Goal: Browse casually

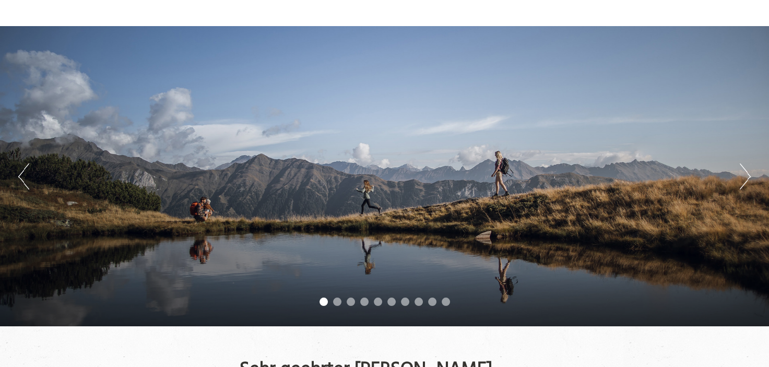
click at [746, 171] on button "Next" at bounding box center [745, 176] width 11 height 26
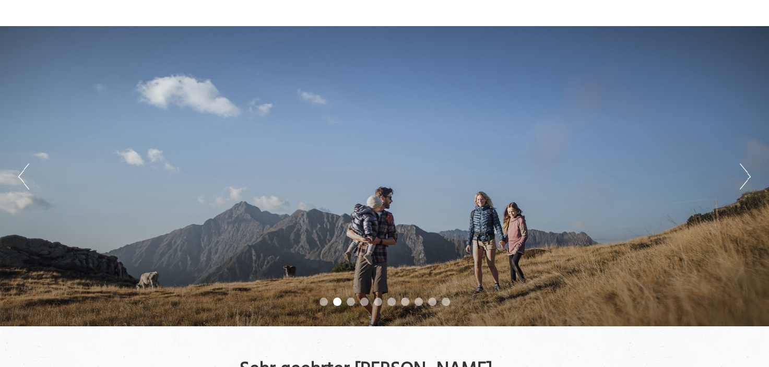
click at [746, 171] on button "Next" at bounding box center [745, 176] width 11 height 26
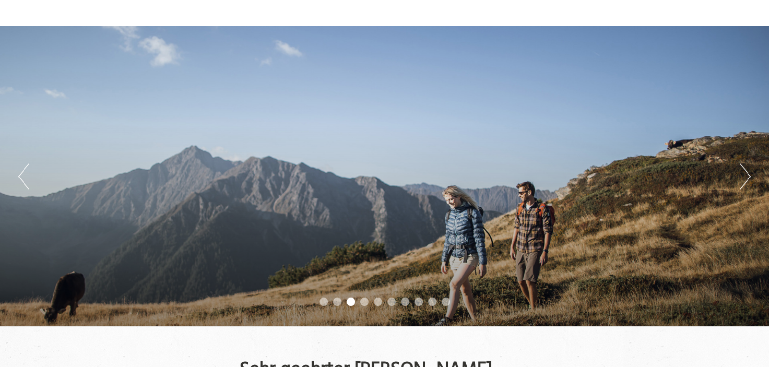
click at [746, 171] on button "Next" at bounding box center [745, 176] width 11 height 26
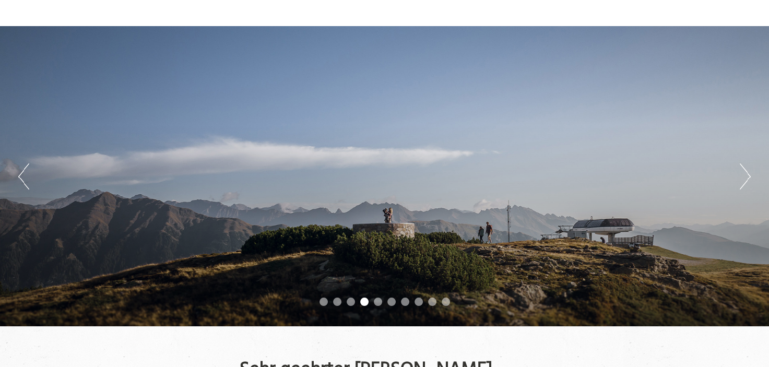
click at [746, 171] on button "Next" at bounding box center [745, 176] width 11 height 26
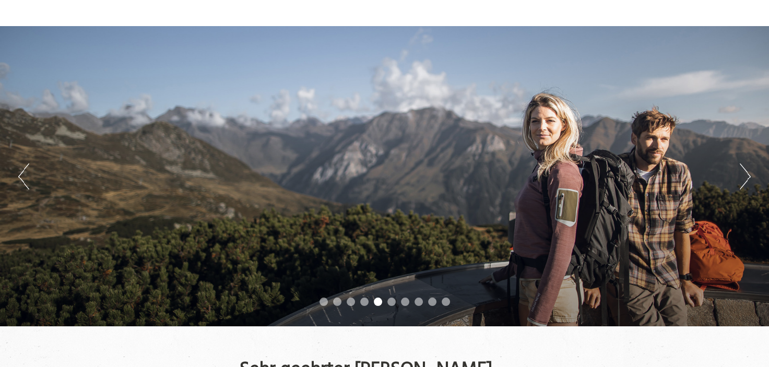
click at [746, 171] on button "Next" at bounding box center [745, 176] width 11 height 26
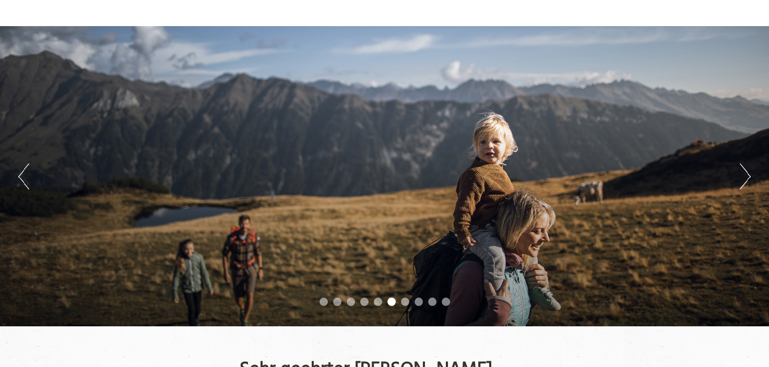
click at [746, 171] on button "Next" at bounding box center [745, 176] width 11 height 26
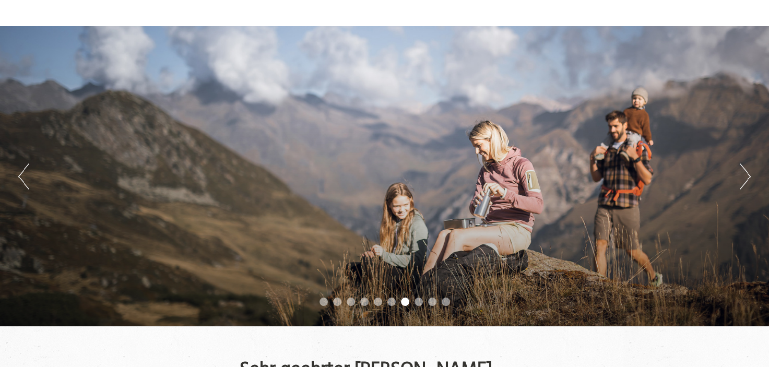
click at [746, 171] on button "Next" at bounding box center [745, 176] width 11 height 26
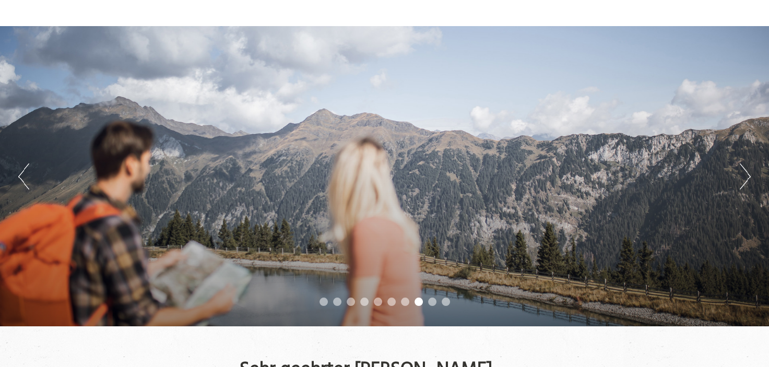
click at [746, 171] on button "Next" at bounding box center [745, 176] width 11 height 26
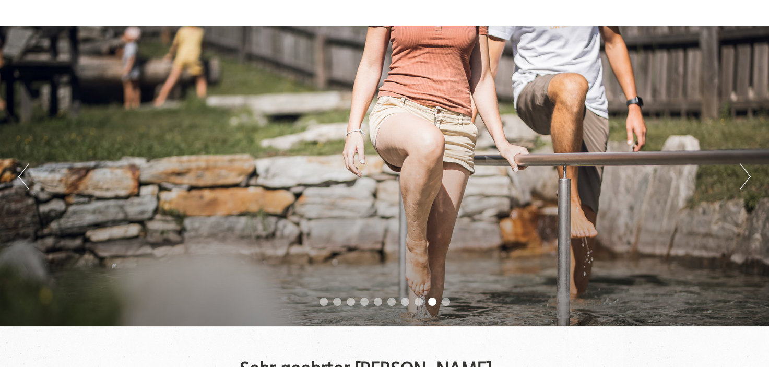
click at [746, 171] on button "Next" at bounding box center [745, 176] width 11 height 26
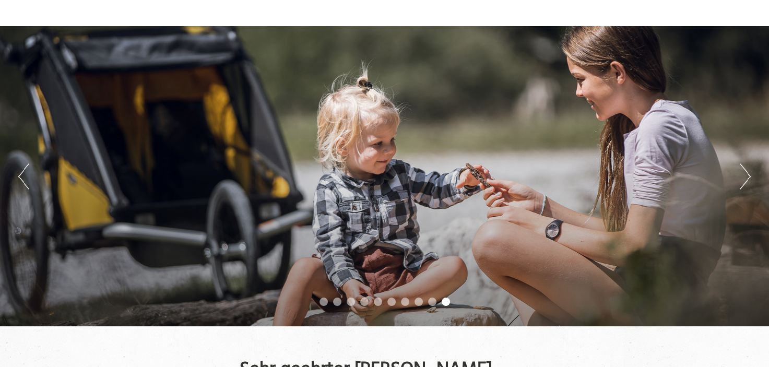
click at [20, 178] on button "Previous" at bounding box center [23, 176] width 11 height 26
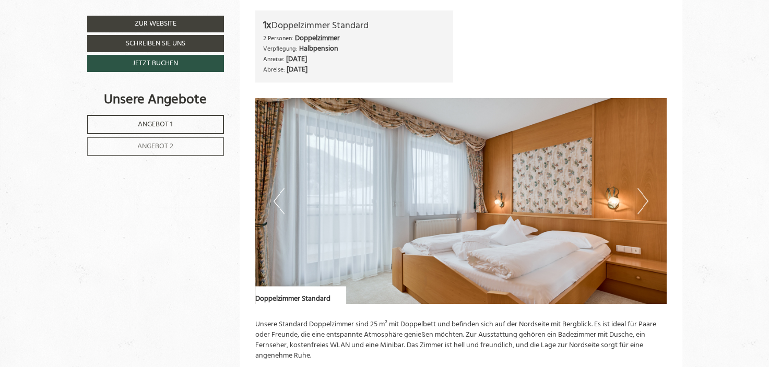
scroll to position [731, 0]
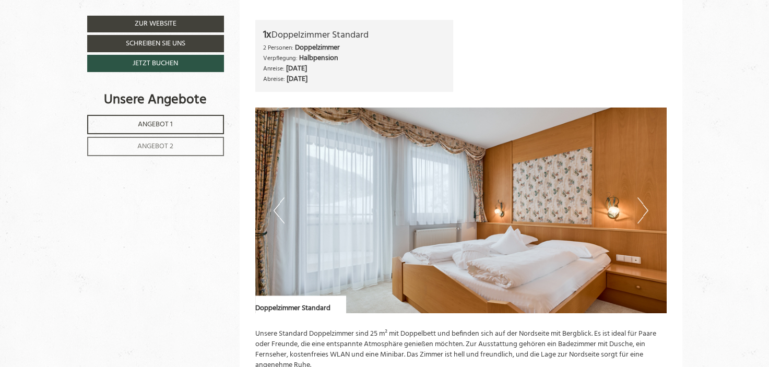
click at [648, 212] on img at bounding box center [461, 211] width 412 height 206
click at [643, 212] on button "Next" at bounding box center [643, 210] width 11 height 26
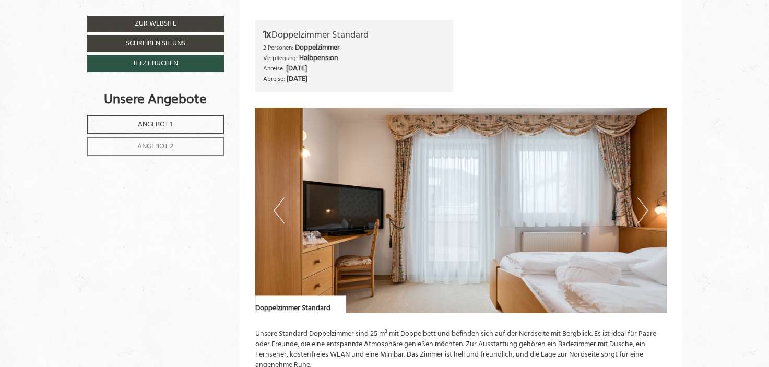
click at [643, 212] on button "Next" at bounding box center [643, 210] width 11 height 26
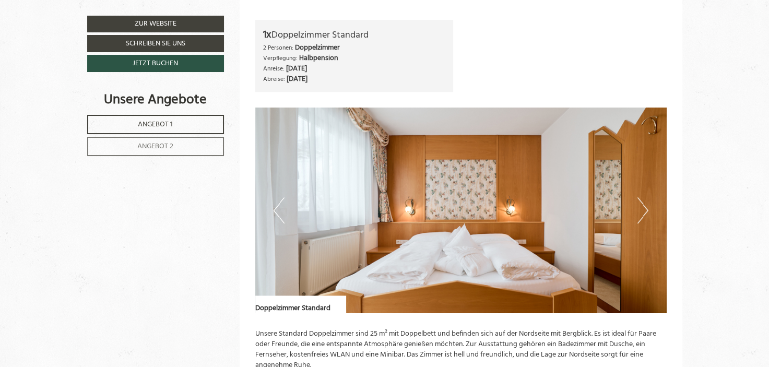
click at [643, 212] on button "Next" at bounding box center [643, 210] width 11 height 26
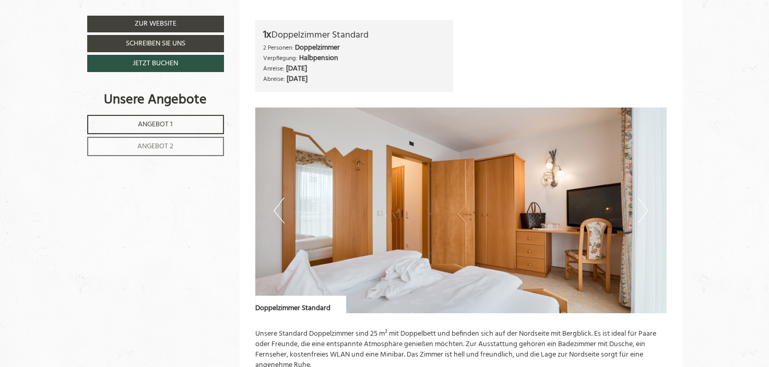
click at [643, 212] on button "Next" at bounding box center [643, 210] width 11 height 26
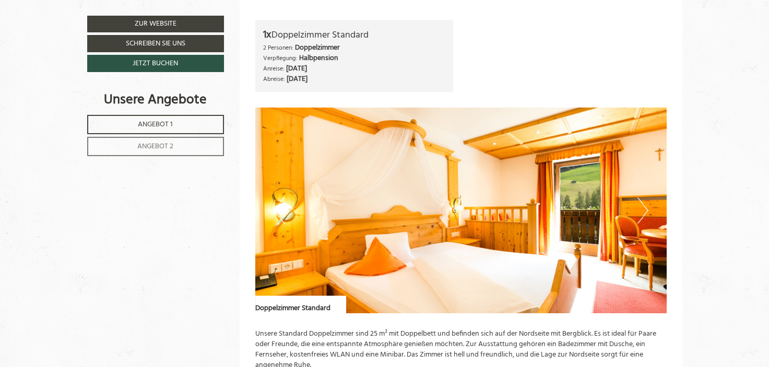
click at [643, 212] on button "Next" at bounding box center [643, 210] width 11 height 26
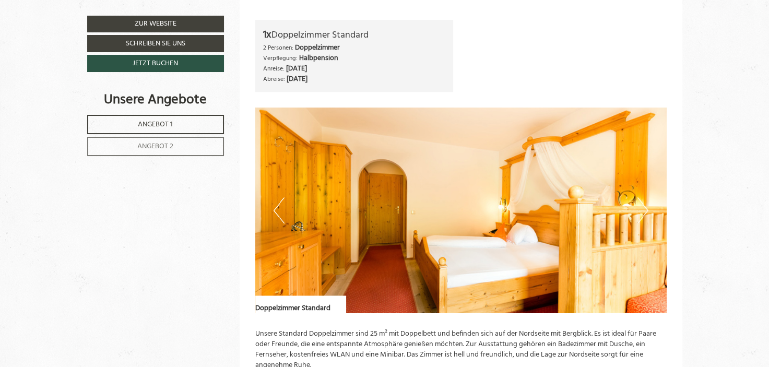
click at [643, 212] on button "Next" at bounding box center [643, 210] width 11 height 26
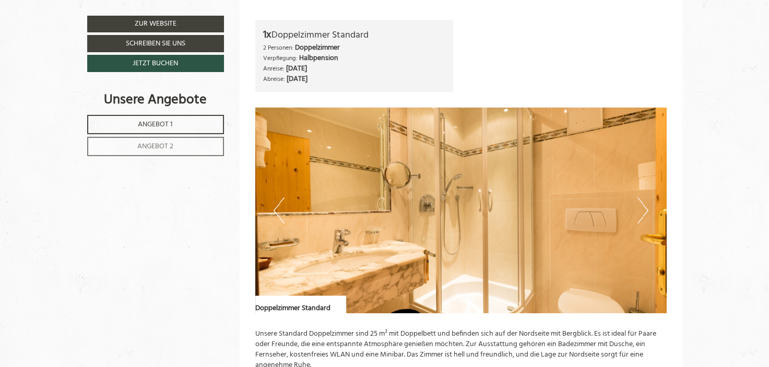
click at [643, 212] on button "Next" at bounding box center [643, 210] width 11 height 26
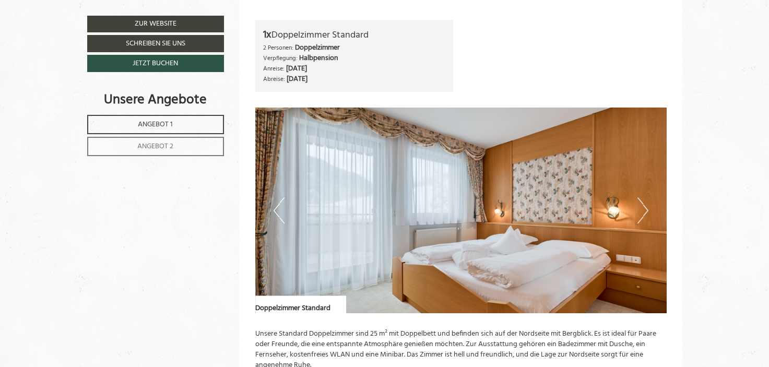
click at [643, 212] on button "Next" at bounding box center [643, 210] width 11 height 26
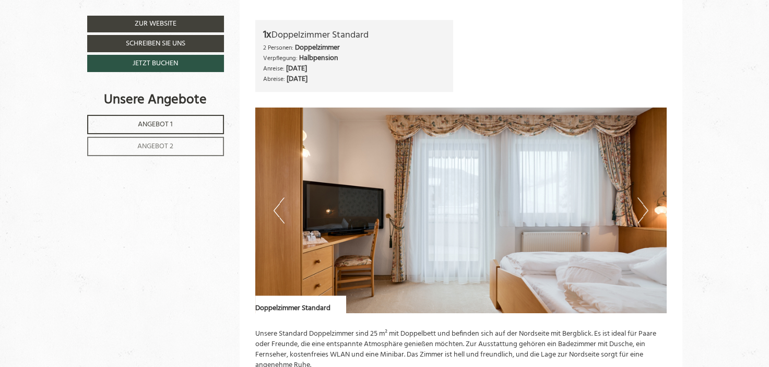
click at [643, 212] on button "Next" at bounding box center [643, 210] width 11 height 26
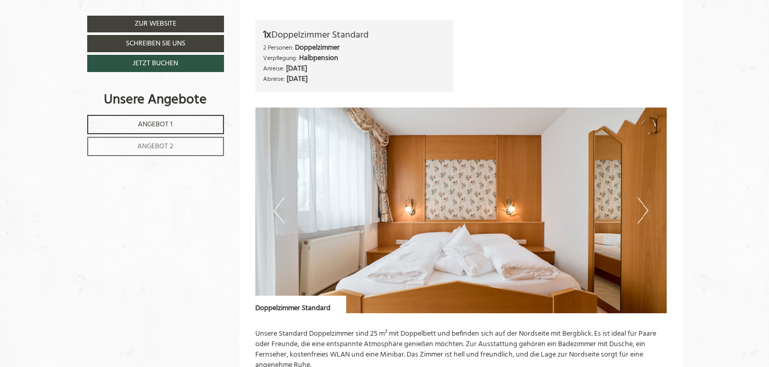
click at [643, 212] on button "Next" at bounding box center [643, 210] width 11 height 26
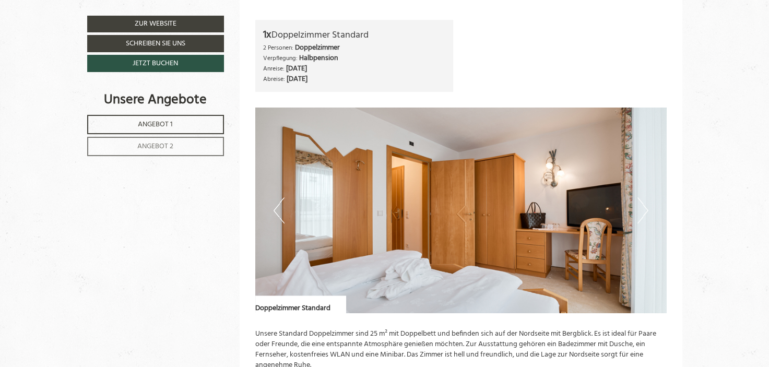
click at [643, 212] on button "Next" at bounding box center [643, 210] width 11 height 26
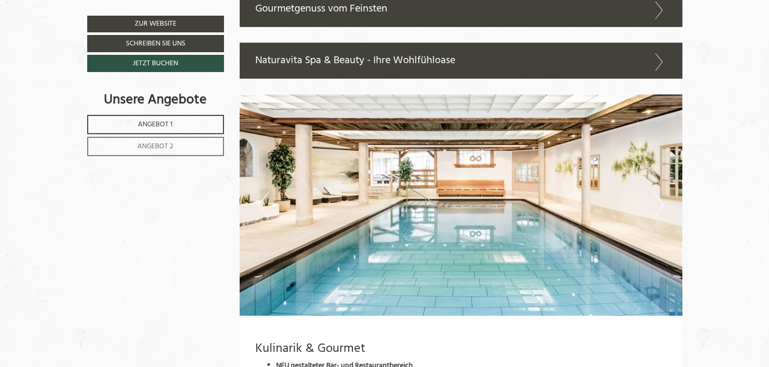
scroll to position [2664, 0]
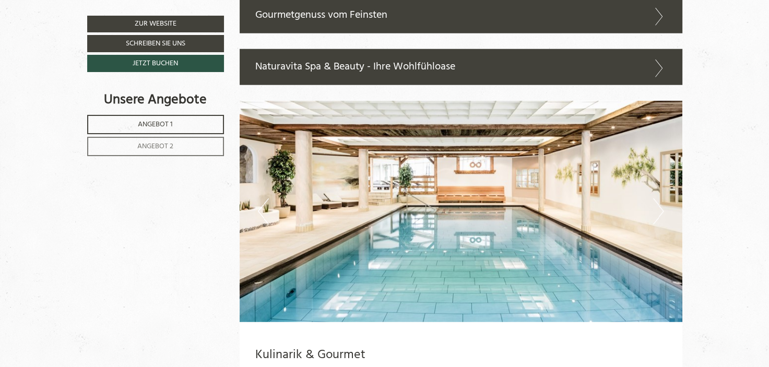
click at [662, 211] on button "Next" at bounding box center [658, 211] width 11 height 26
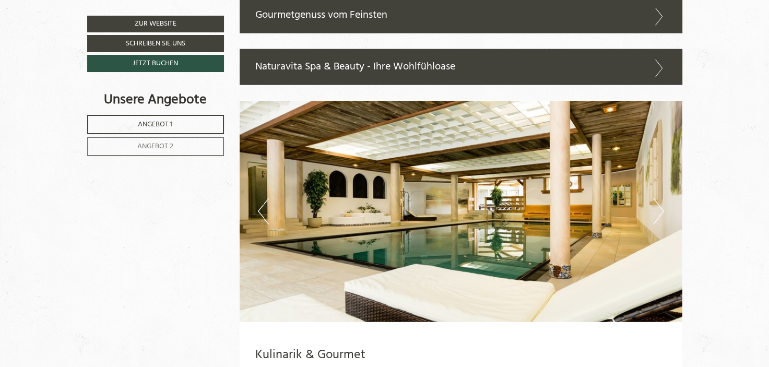
click at [661, 212] on button "Next" at bounding box center [658, 211] width 11 height 26
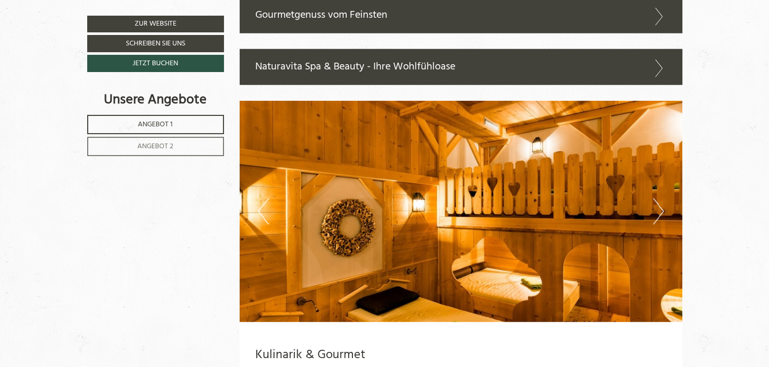
click at [661, 212] on button "Next" at bounding box center [658, 211] width 11 height 26
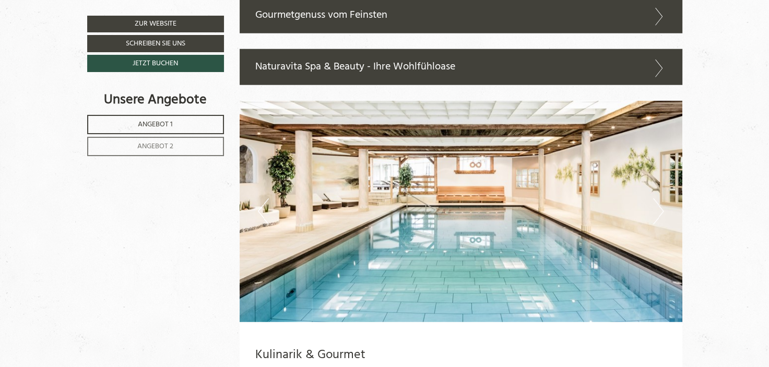
click at [661, 212] on button "Next" at bounding box center [658, 211] width 11 height 26
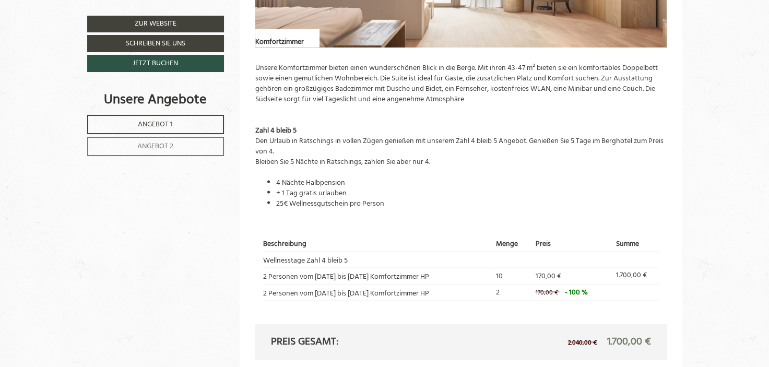
scroll to position [1828, 0]
